Goal: Transaction & Acquisition: Purchase product/service

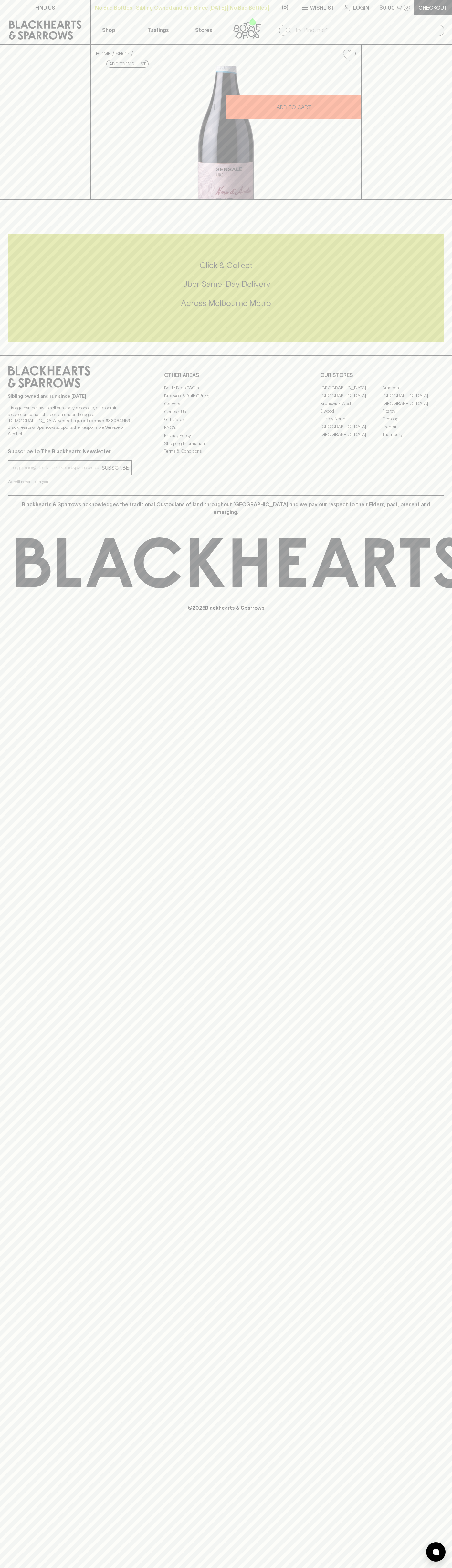
click at [102, 13] on div "| No Bad Bottles | Sibling Owned and Run Since [DATE] | No Bad Bottles | Siblin…" at bounding box center [180, 7] width 181 height 15
click at [445, 1091] on div "FIND US | No Bad Bottles | Sibling Owned and Run Since [DATE] | No Bad Bottles …" at bounding box center [226, 784] width 452 height 1568
click at [297, 1567] on html "FIND US | No Bad Bottles | Sibling Owned and Run Since [DATE] | No Bad Bottles …" at bounding box center [226, 784] width 452 height 1568
click at [17, 200] on div "HOME SHOP Sibliana [PERSON_NAME] Nero [PERSON_NAME] 2023 $28.00 Add to wishlist…" at bounding box center [226, 122] width 452 height 155
